Goal: Navigation & Orientation: Find specific page/section

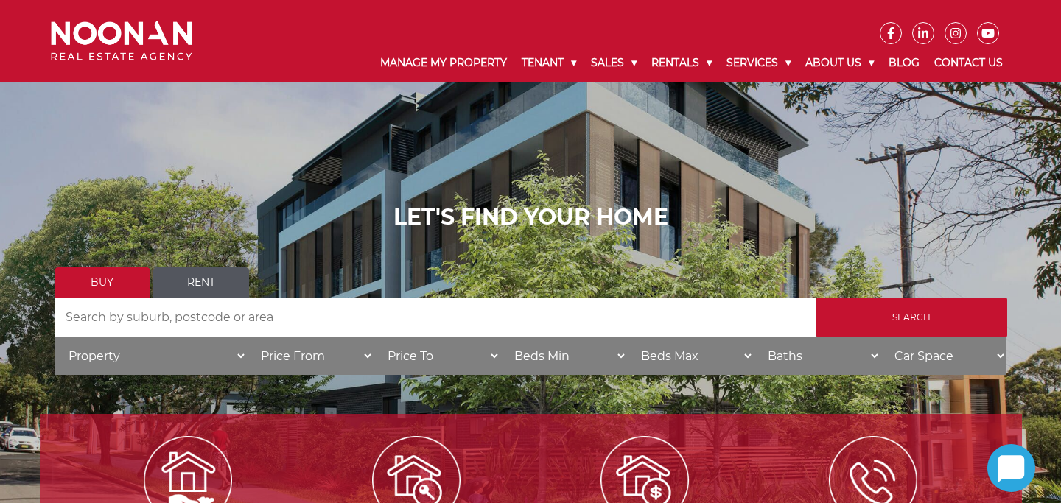
click at [448, 66] on link "Manage My Property" at bounding box center [443, 63] width 141 height 38
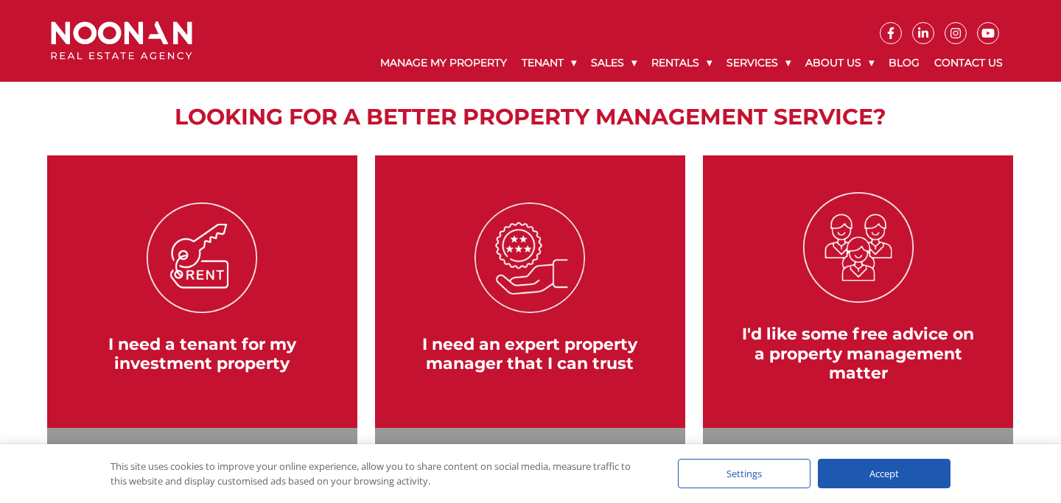
scroll to position [261, 0]
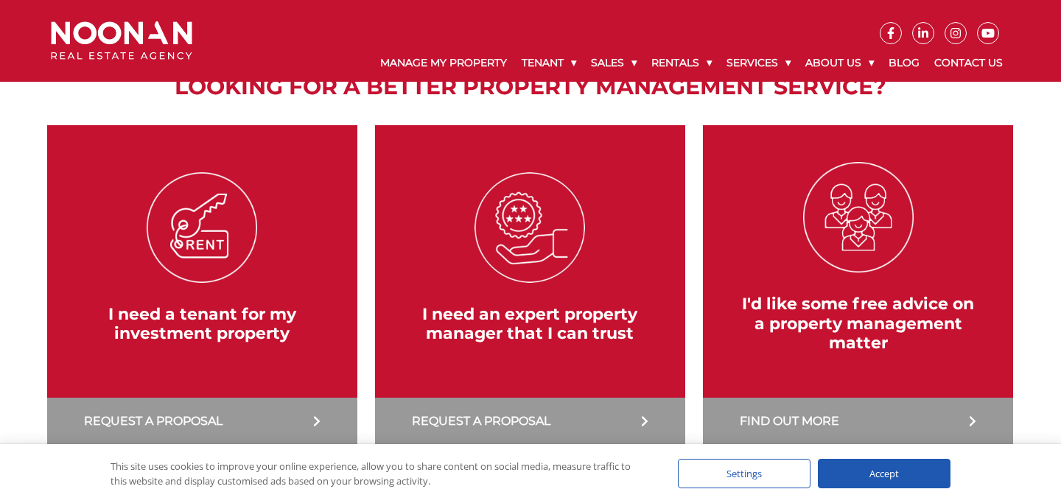
click at [866, 482] on div "Accept" at bounding box center [884, 473] width 133 height 29
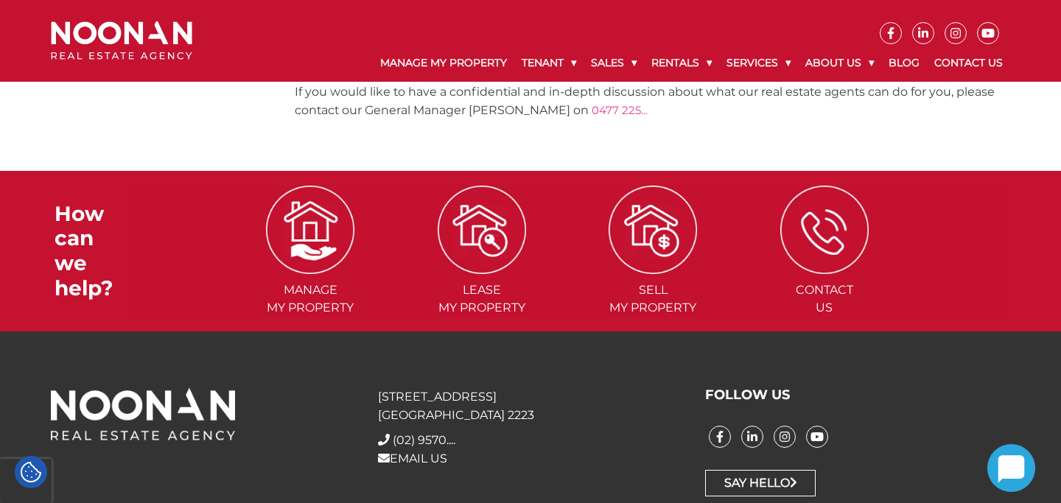
scroll to position [2194, 0]
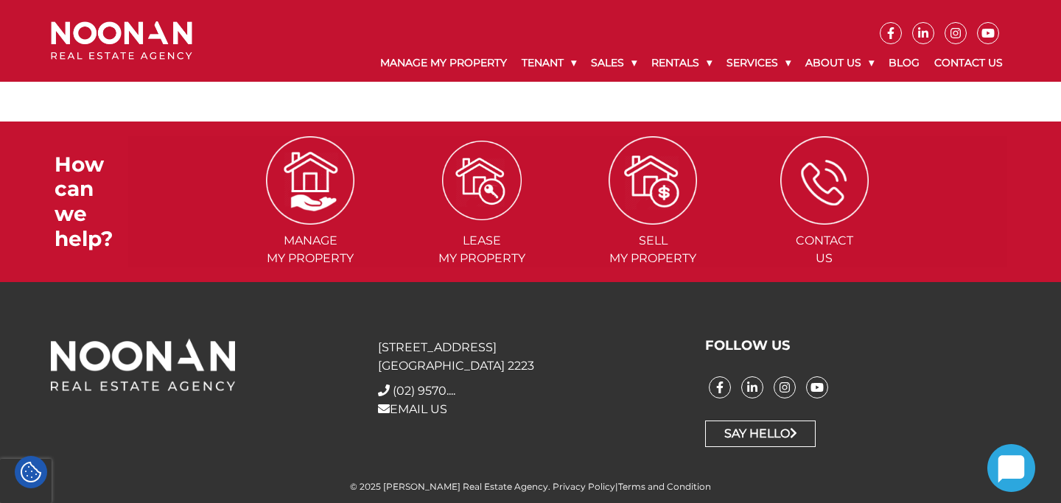
click at [460, 172] on img at bounding box center [482, 181] width 80 height 80
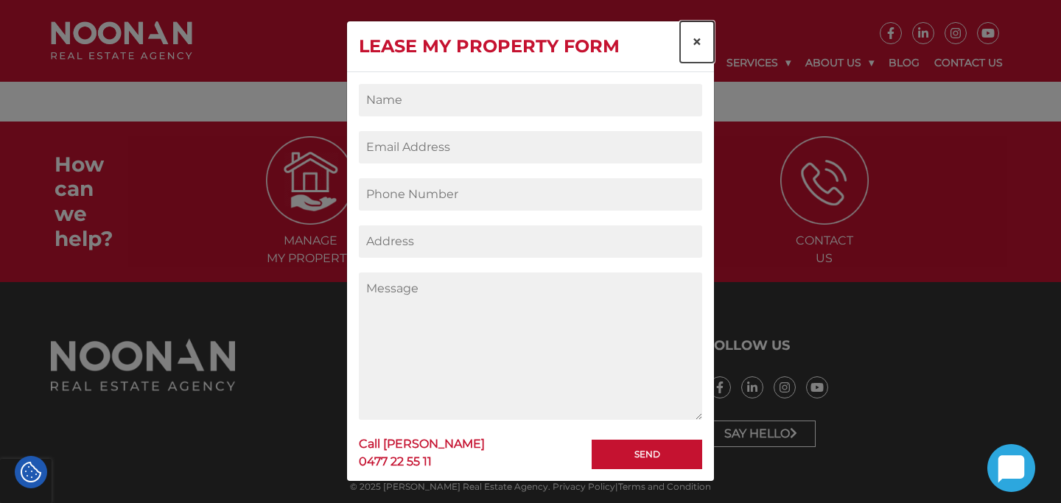
click at [694, 38] on span "×" at bounding box center [697, 41] width 10 height 21
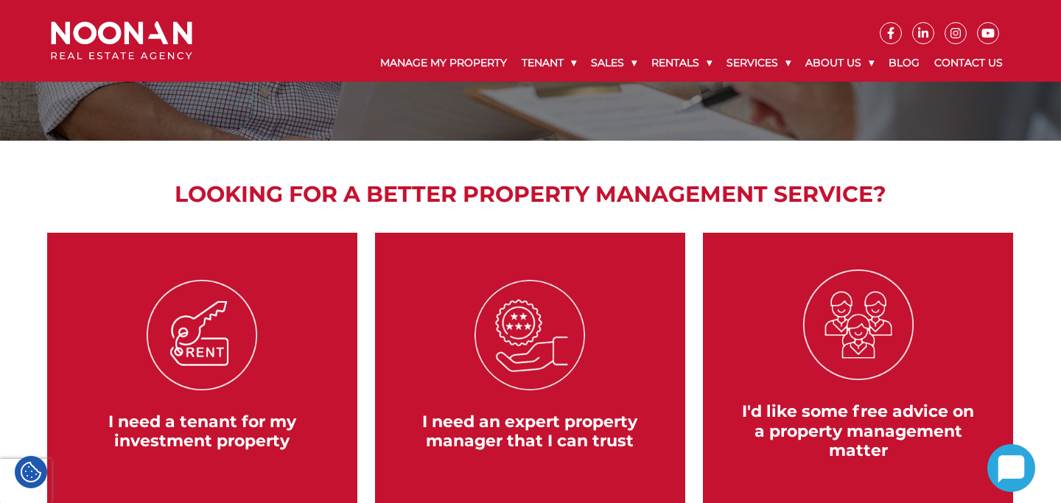
scroll to position [0, 0]
